Goal: Information Seeking & Learning: Learn about a topic

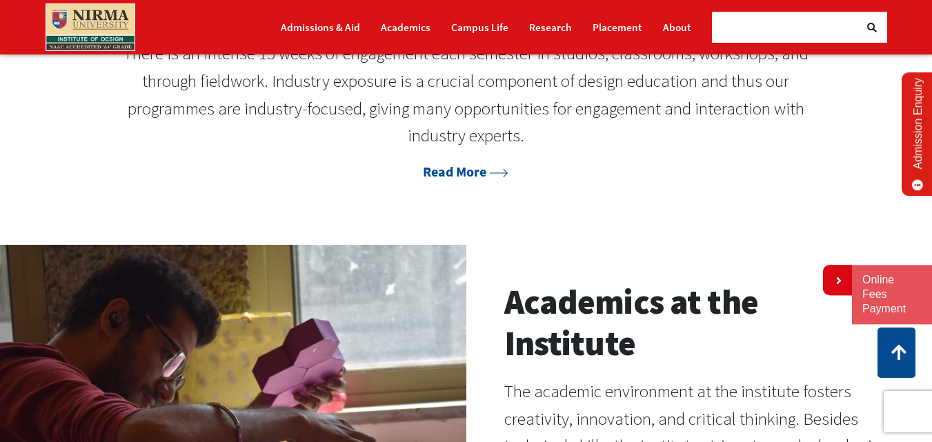
scroll to position [1173, 0]
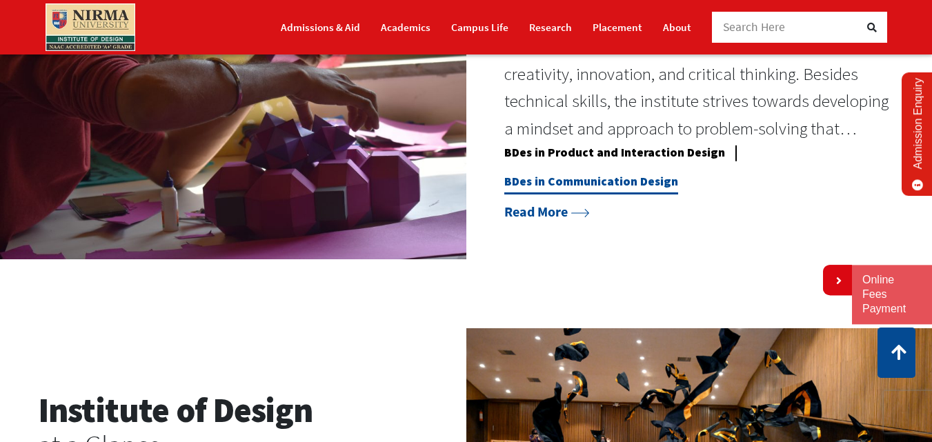
click at [637, 195] on link "BDes in Communication Design" at bounding box center [591, 184] width 174 height 21
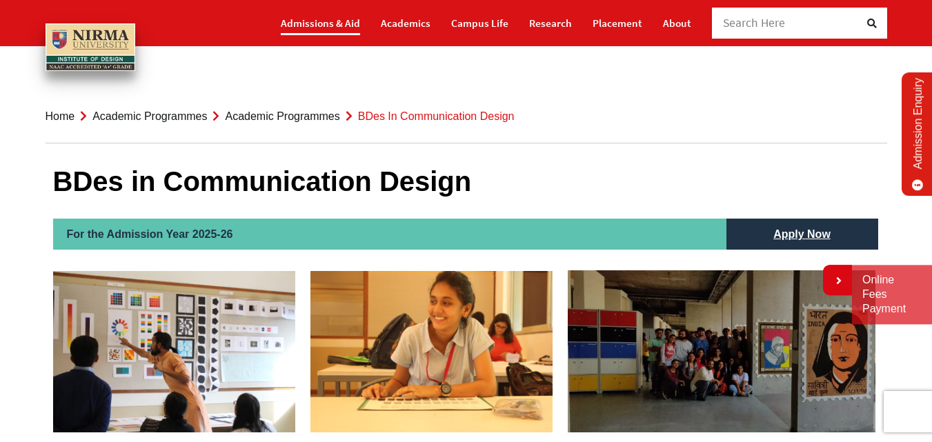
click at [337, 20] on link "Admissions & Aid" at bounding box center [320, 23] width 79 height 24
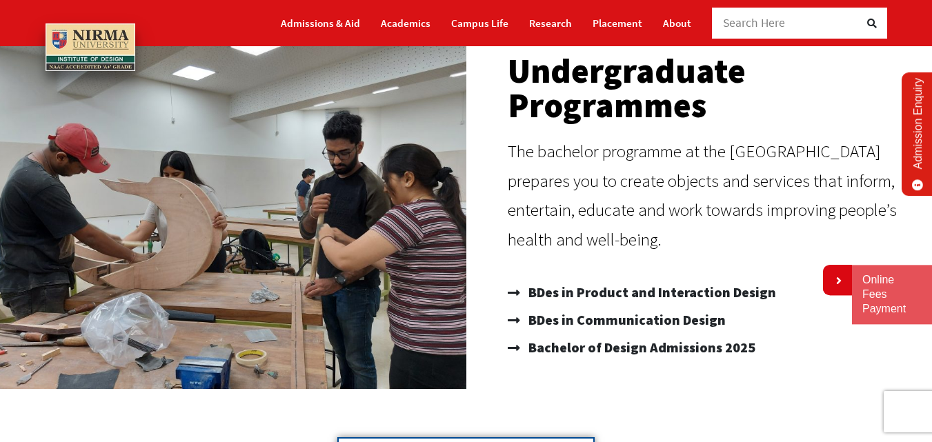
scroll to position [207, 0]
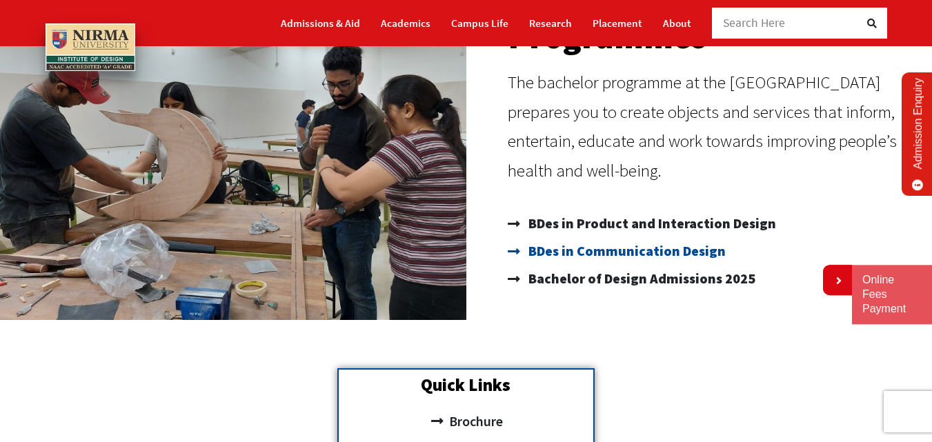
click at [612, 252] on span "BDes in Communication Design" at bounding box center [625, 251] width 201 height 28
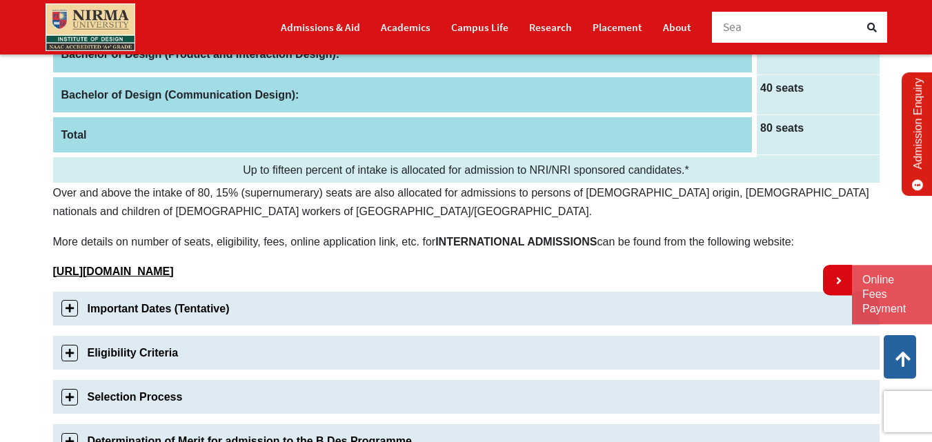
scroll to position [345, 0]
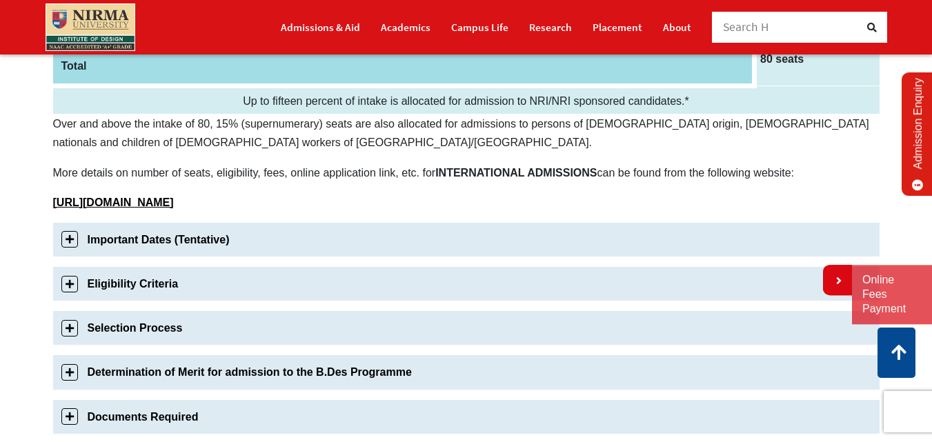
click at [163, 237] on link "Important Dates (Tentative)" at bounding box center [466, 240] width 826 height 34
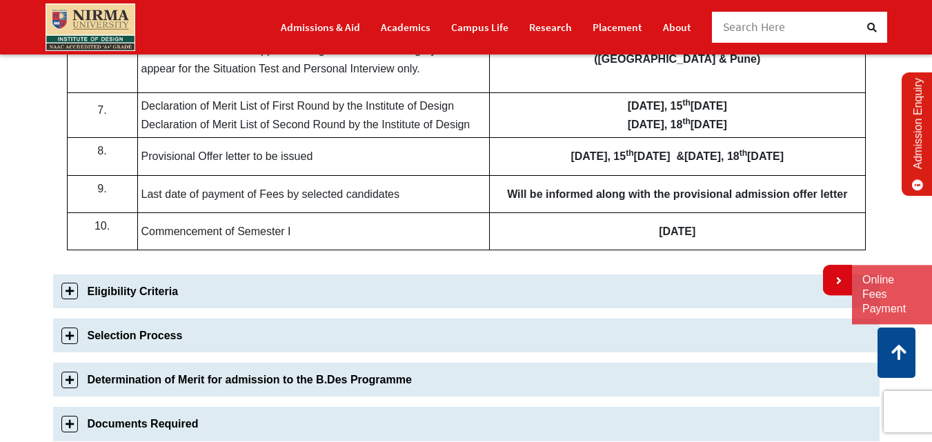
scroll to position [899, 0]
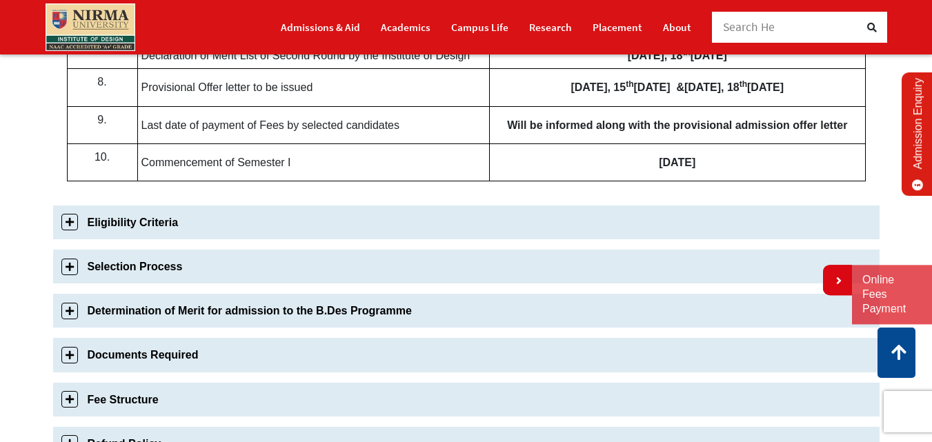
click at [75, 237] on link "Eligibility Criteria" at bounding box center [466, 223] width 826 height 34
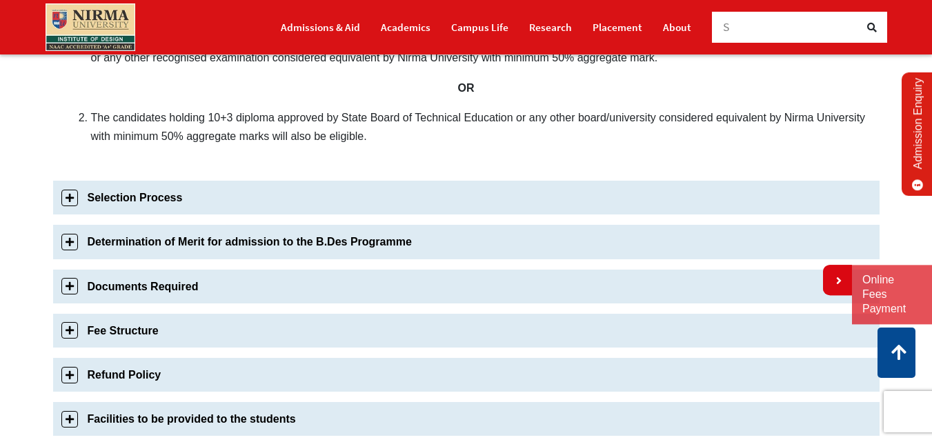
scroll to position [529, 0]
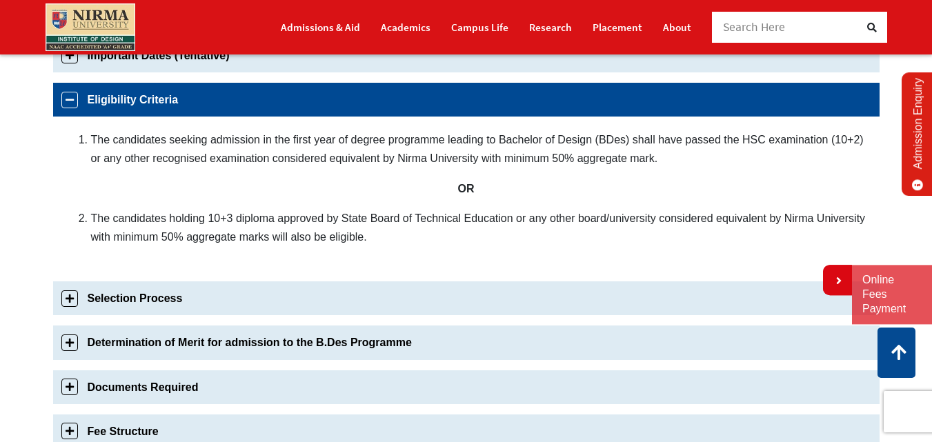
click at [74, 293] on link "Selection Process" at bounding box center [466, 298] width 826 height 34
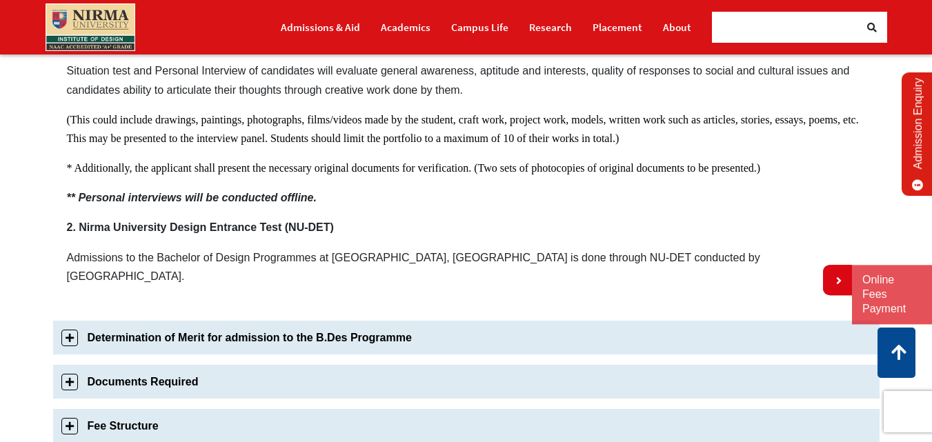
scroll to position [987, 0]
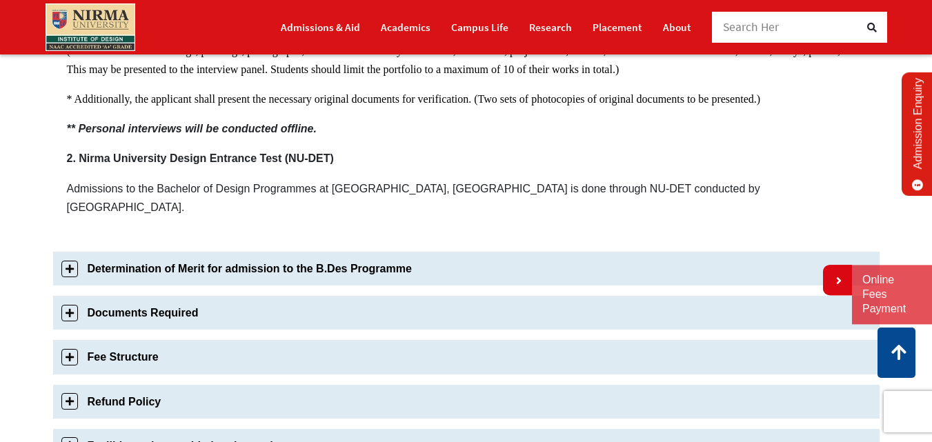
click at [83, 340] on link "Fee Structure" at bounding box center [466, 357] width 826 height 34
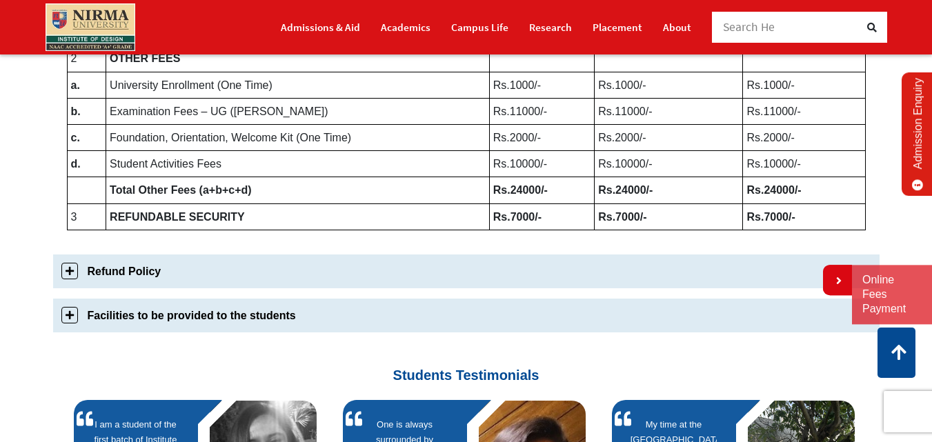
scroll to position [913, 0]
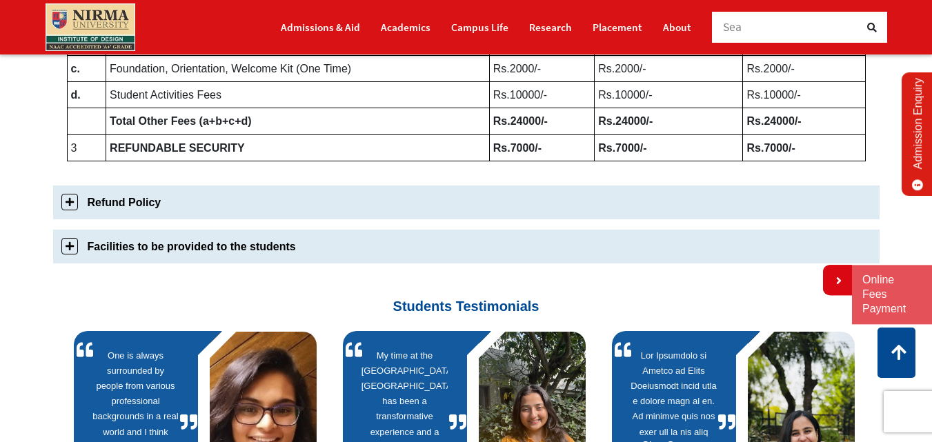
click at [67, 249] on link "Facilities to be provided to the students" at bounding box center [466, 247] width 826 height 34
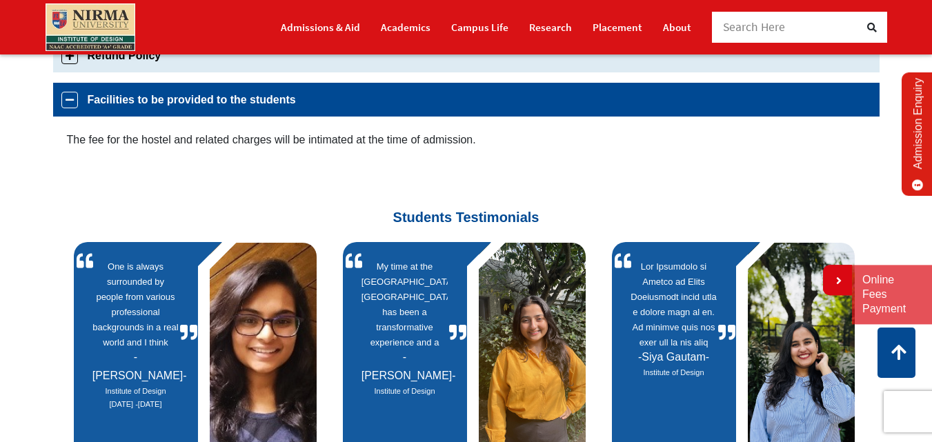
scroll to position [657, 0]
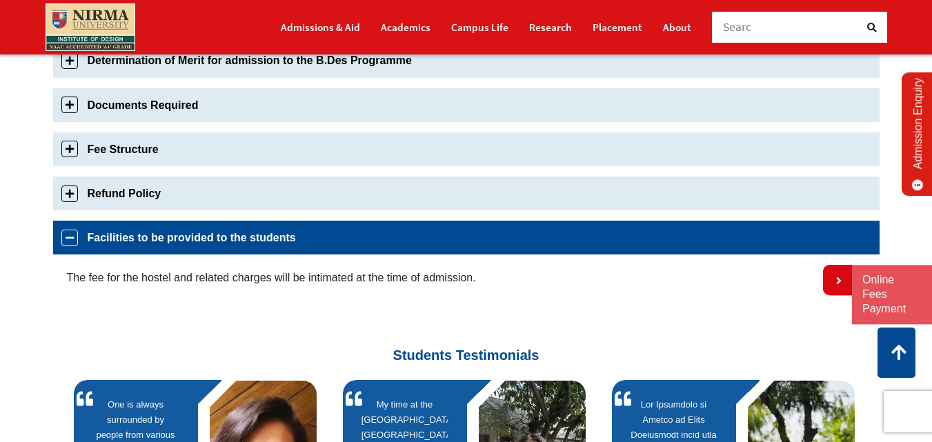
click at [68, 193] on link "Refund Policy" at bounding box center [466, 194] width 826 height 34
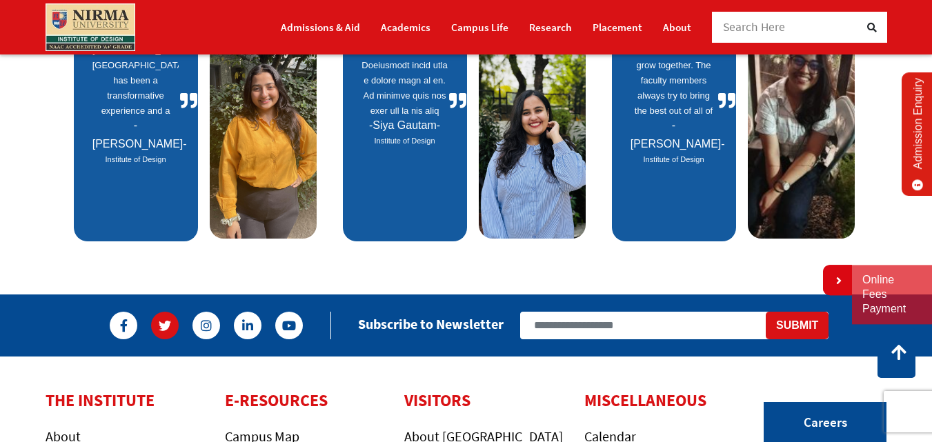
scroll to position [1318, 0]
